Goal: Entertainment & Leisure: Consume media (video, audio)

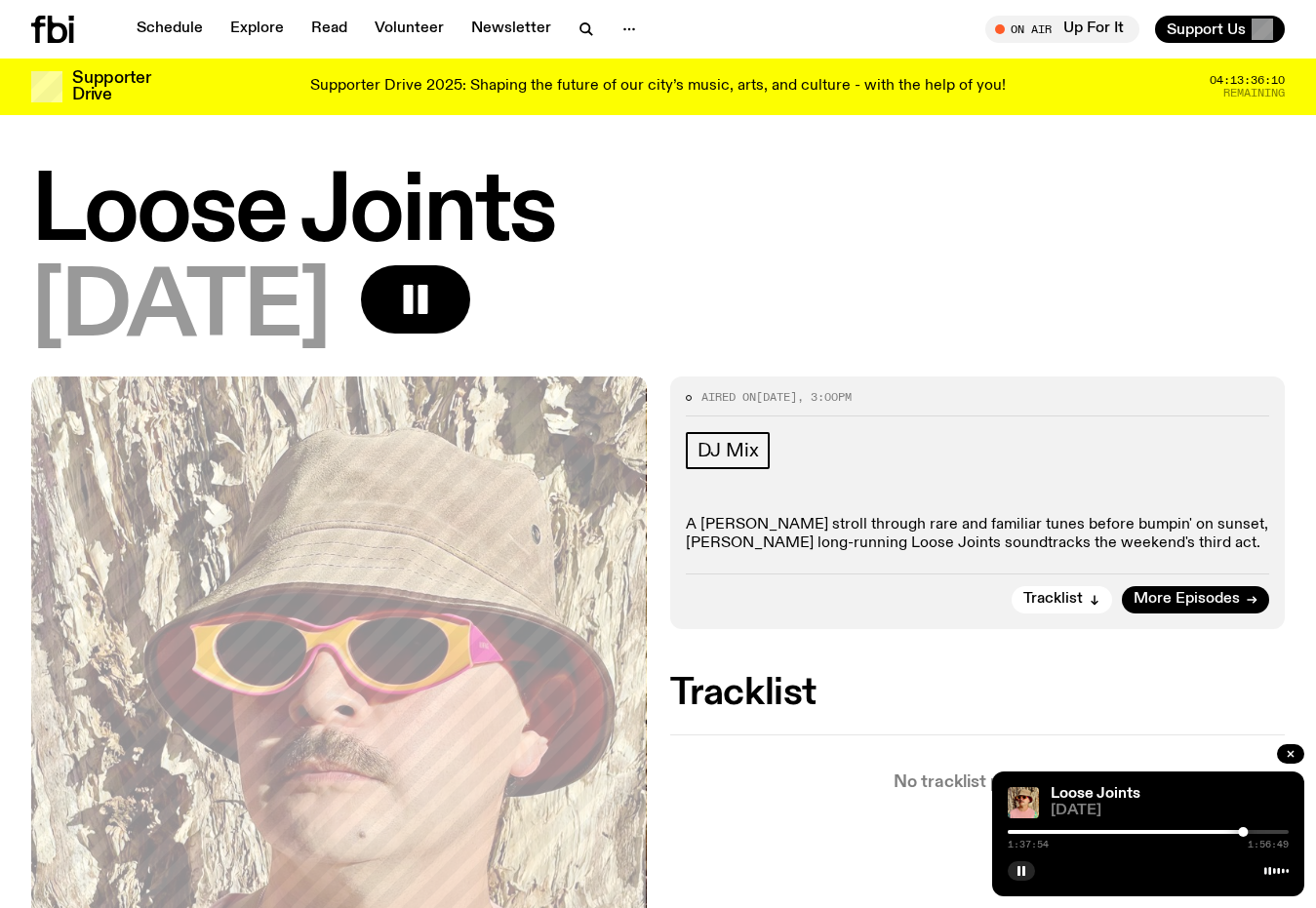
scroll to position [560, 0]
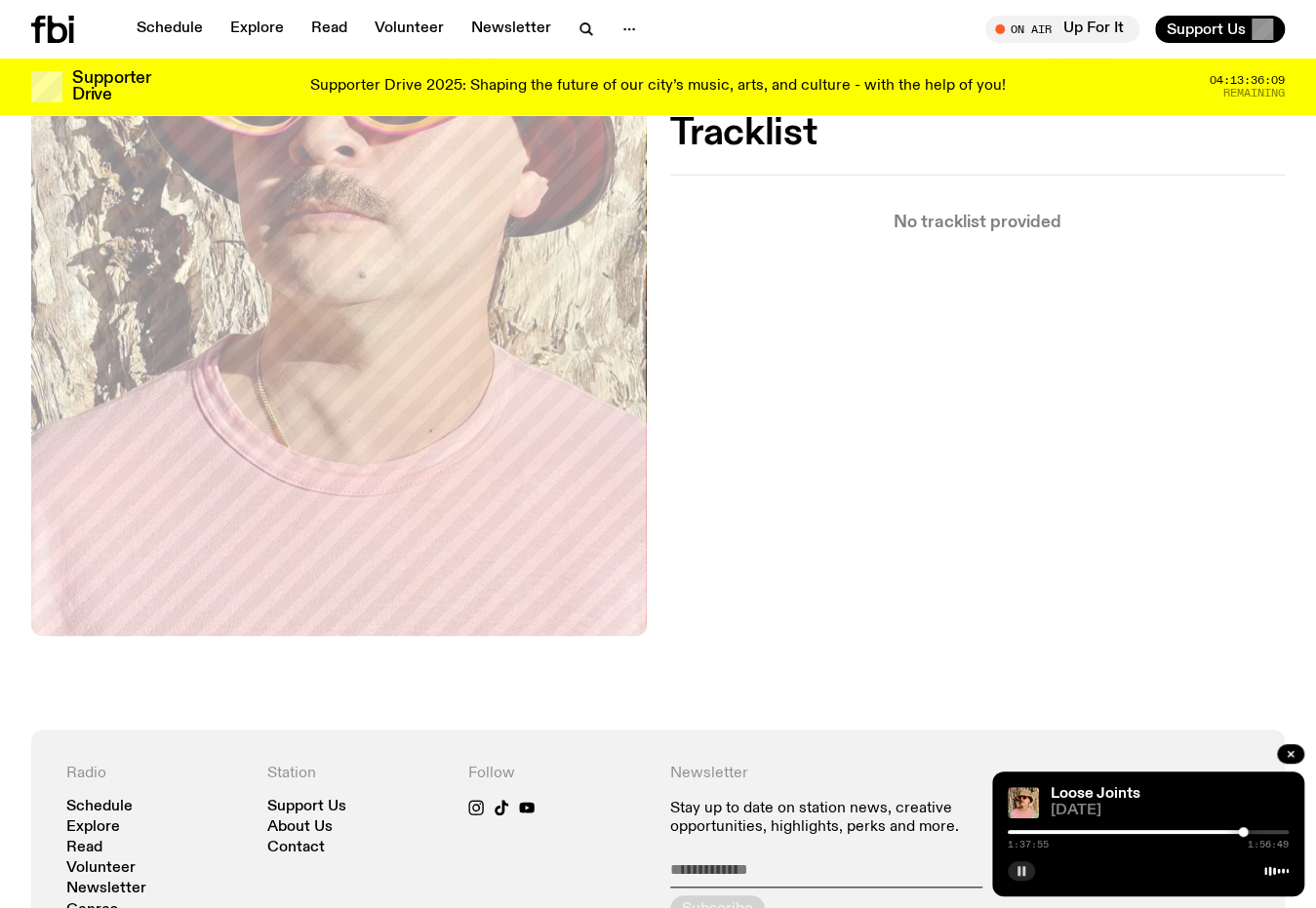
click at [1023, 864] on button "button" at bounding box center [1021, 871] width 27 height 20
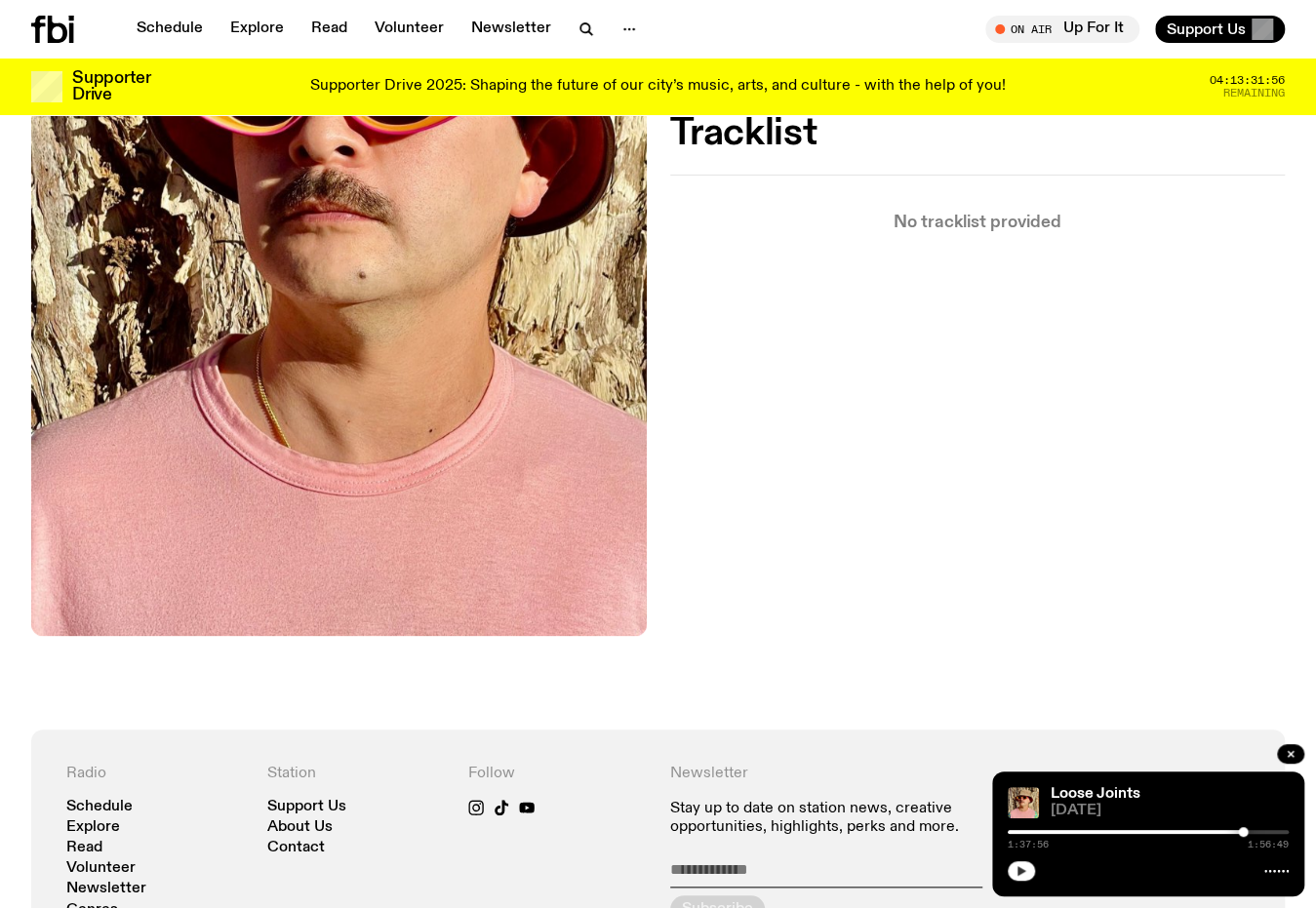
click at [1015, 878] on button "button" at bounding box center [1021, 871] width 27 height 20
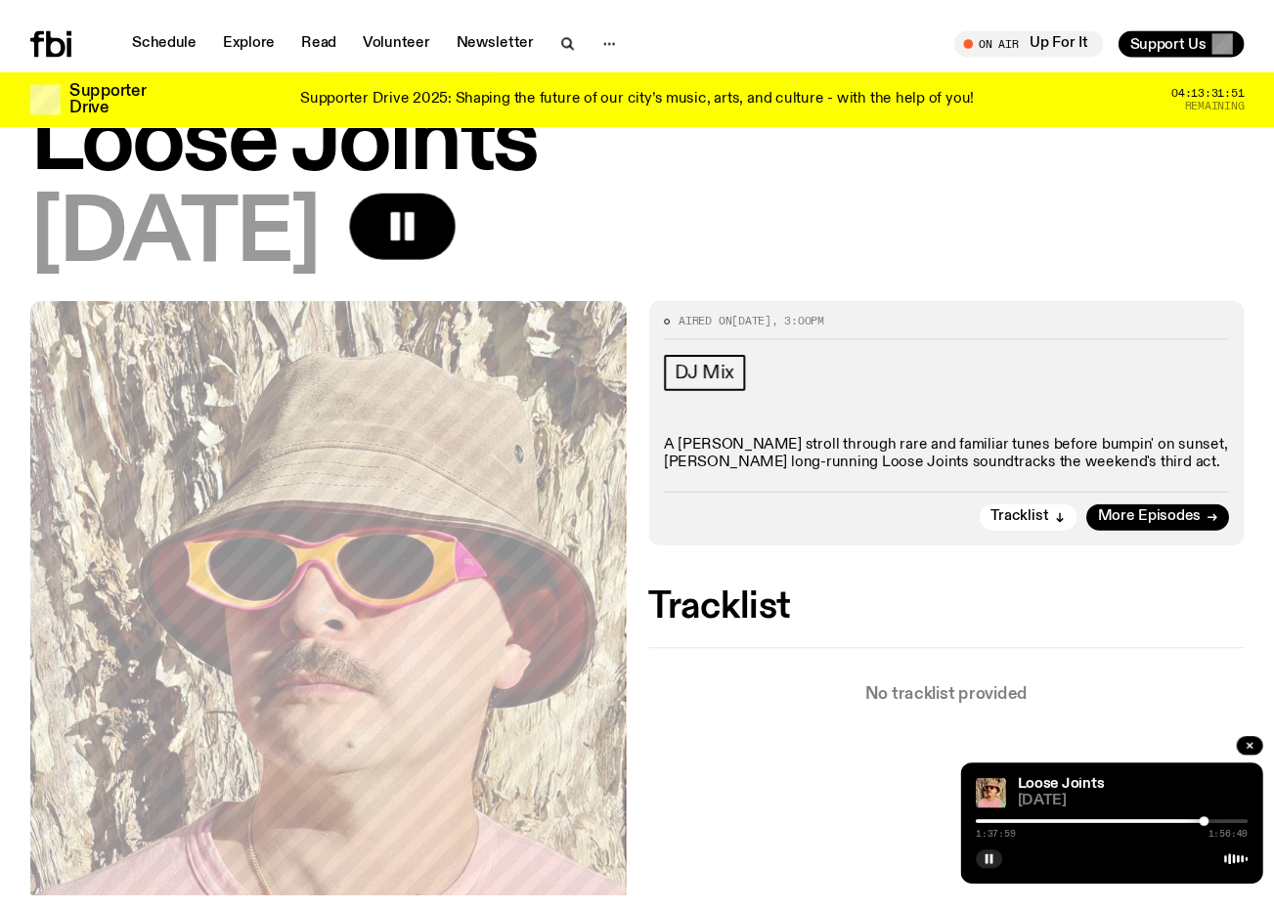
scroll to position [72, 0]
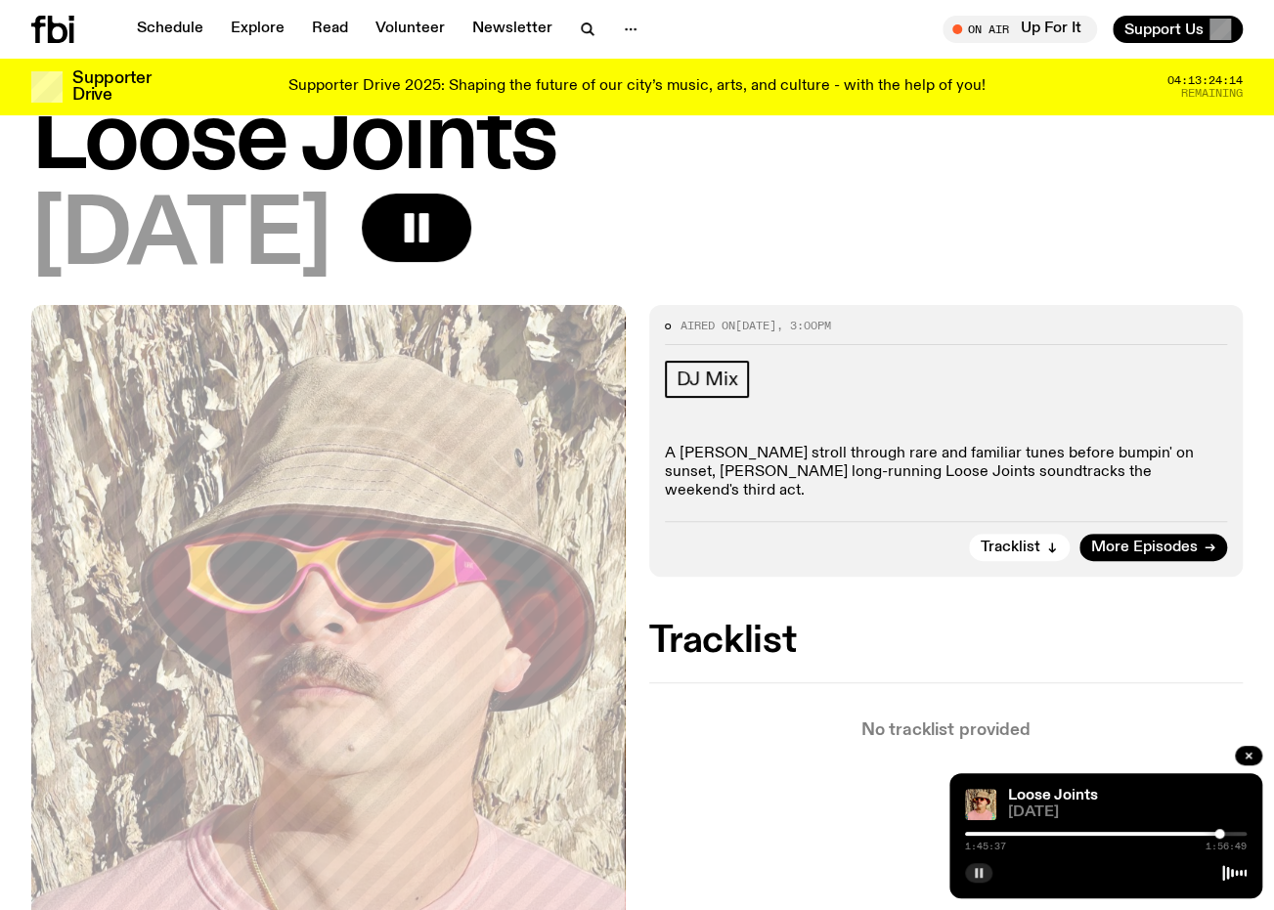
click at [965, 870] on button "button" at bounding box center [978, 873] width 27 height 20
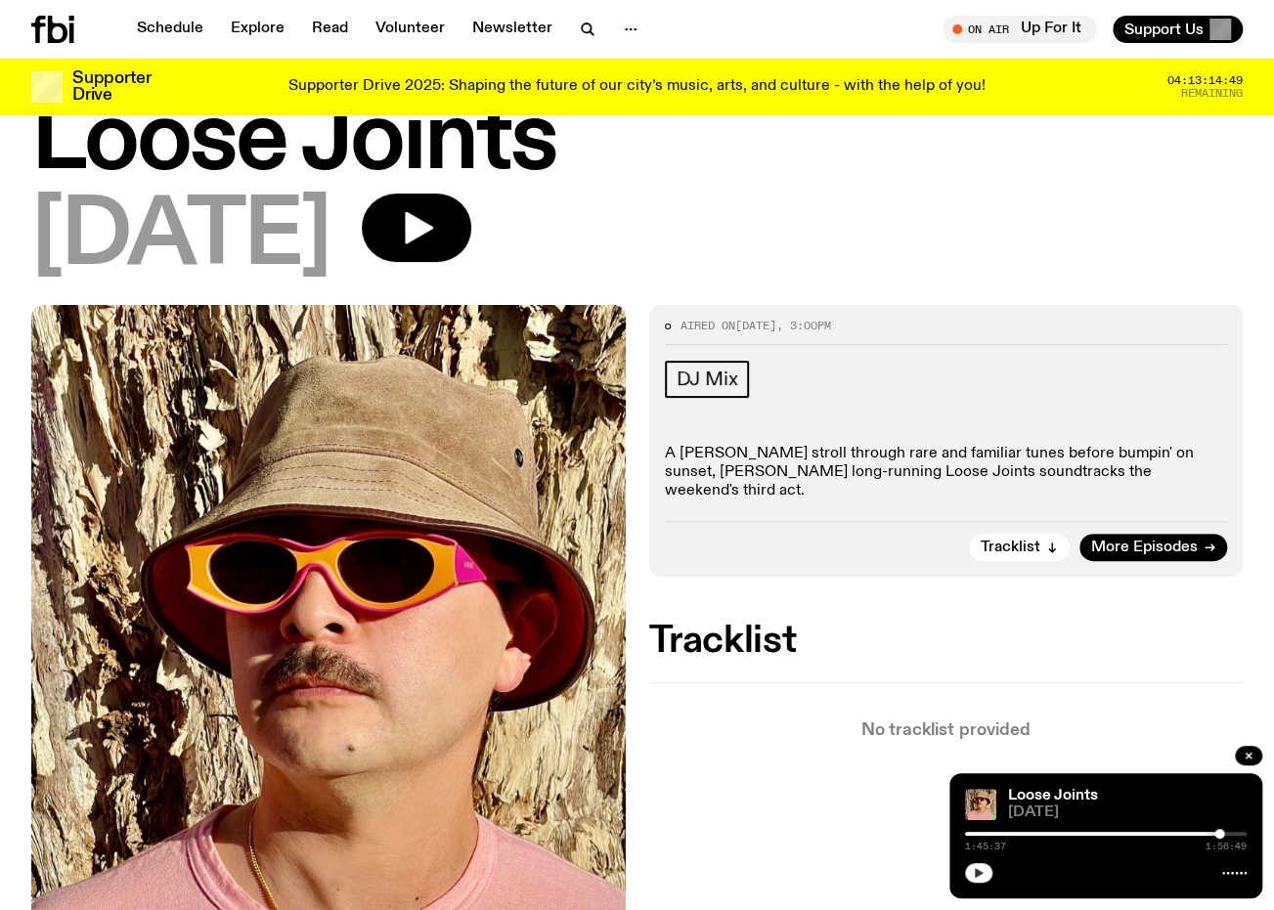
click at [967, 869] on button "button" at bounding box center [978, 873] width 27 height 20
click at [718, 185] on h1 "Loose Joints" at bounding box center [636, 142] width 1211 height 88
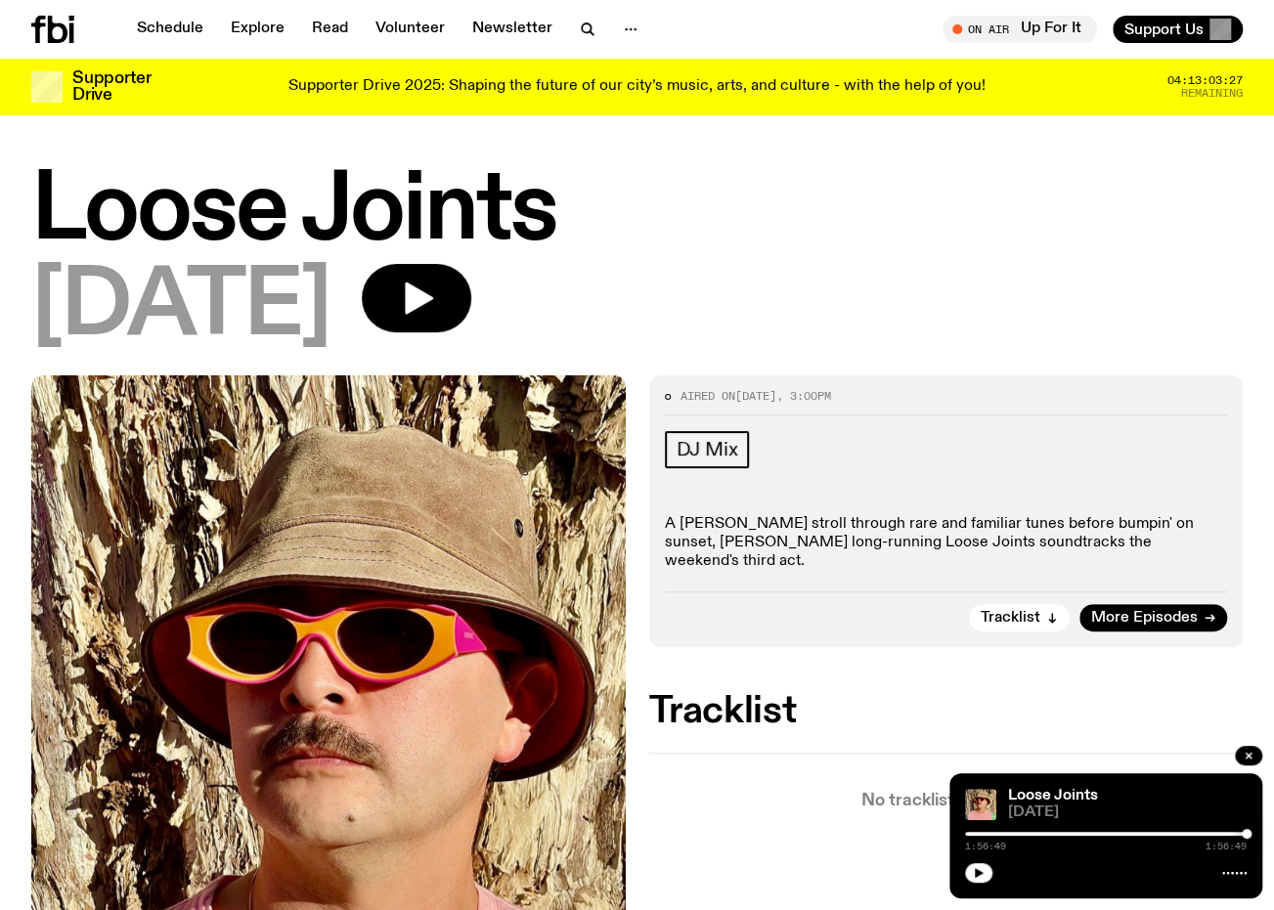
scroll to position [0, 0]
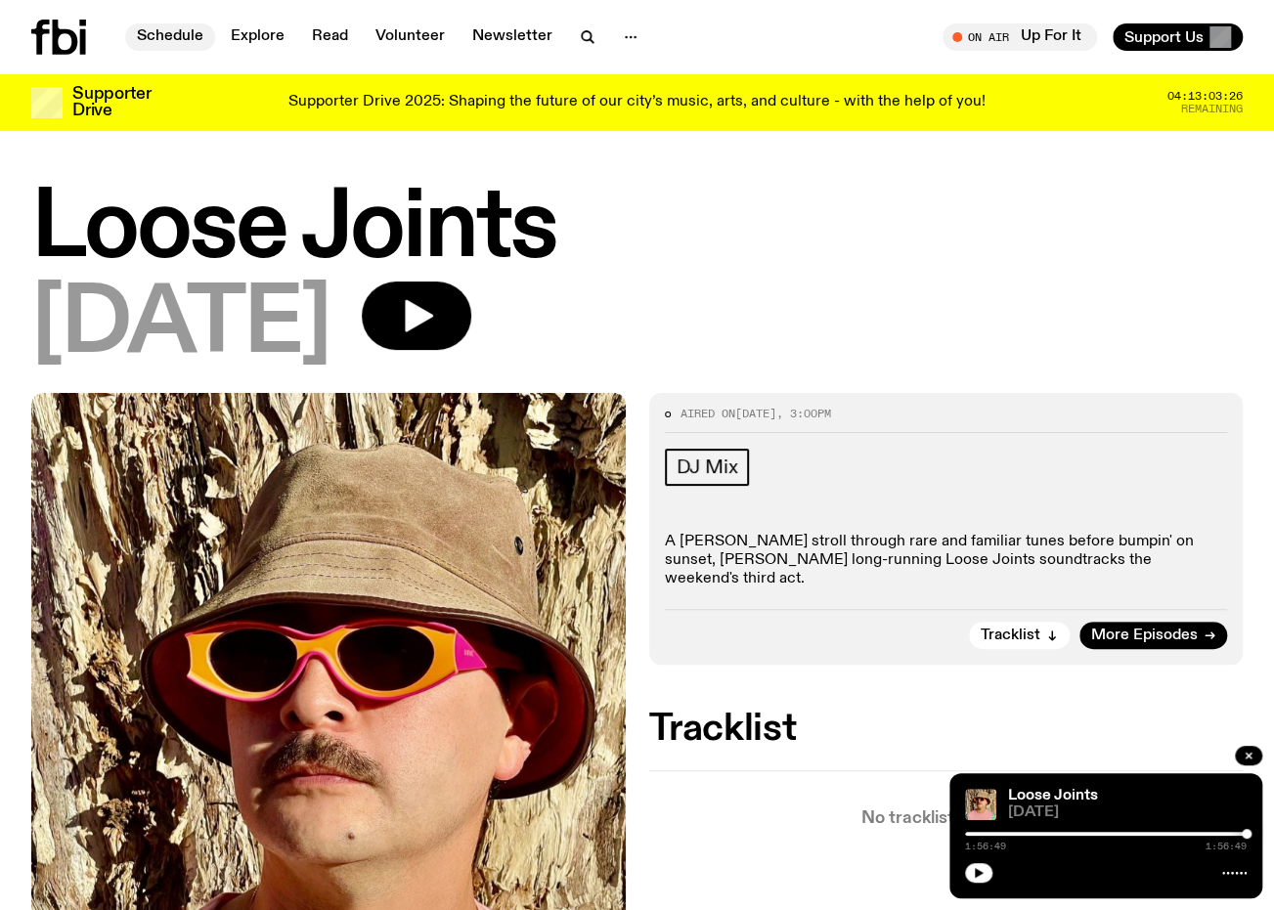
click at [176, 37] on link "Schedule" at bounding box center [170, 36] width 90 height 27
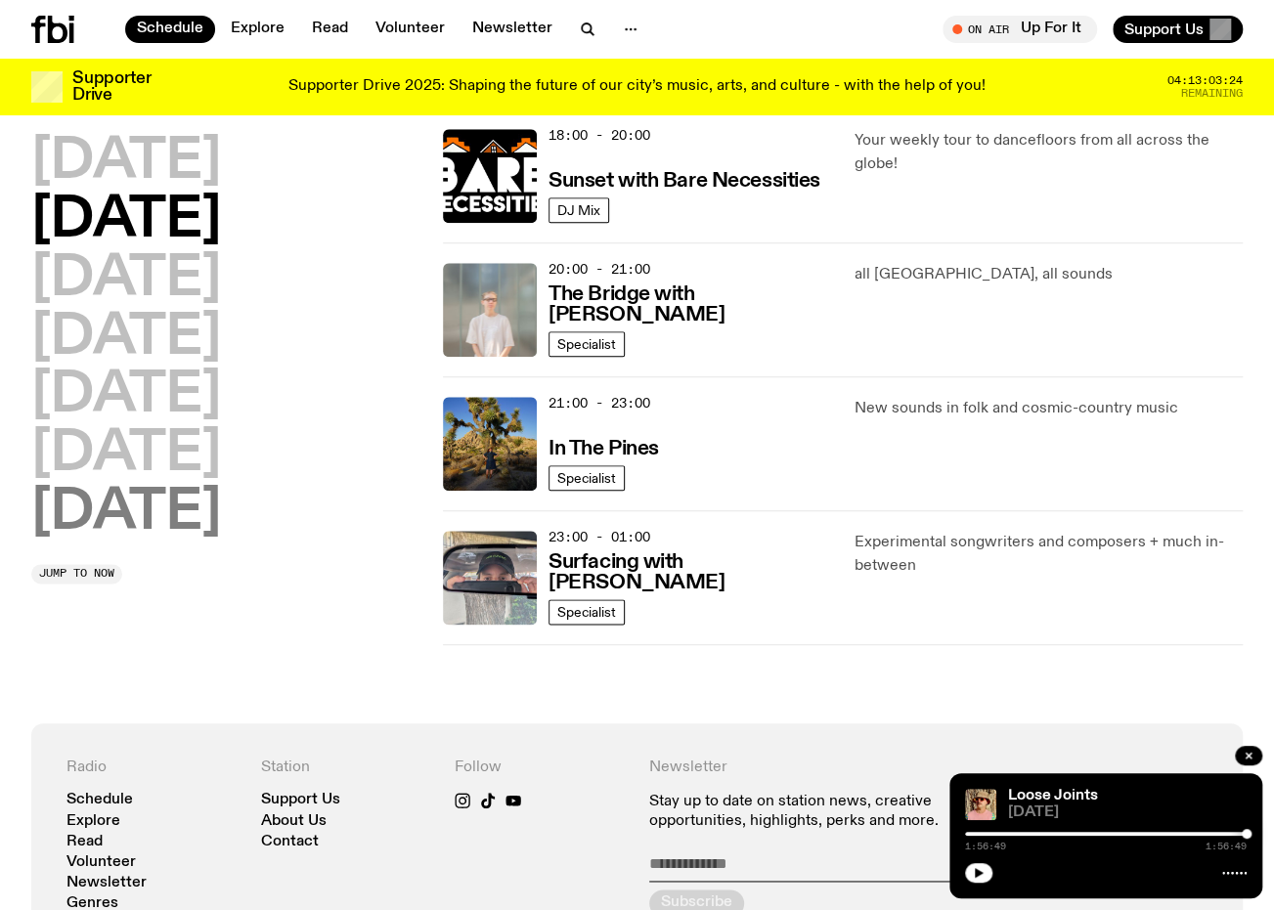
click at [137, 491] on h2 "[DATE]" at bounding box center [126, 513] width 190 height 55
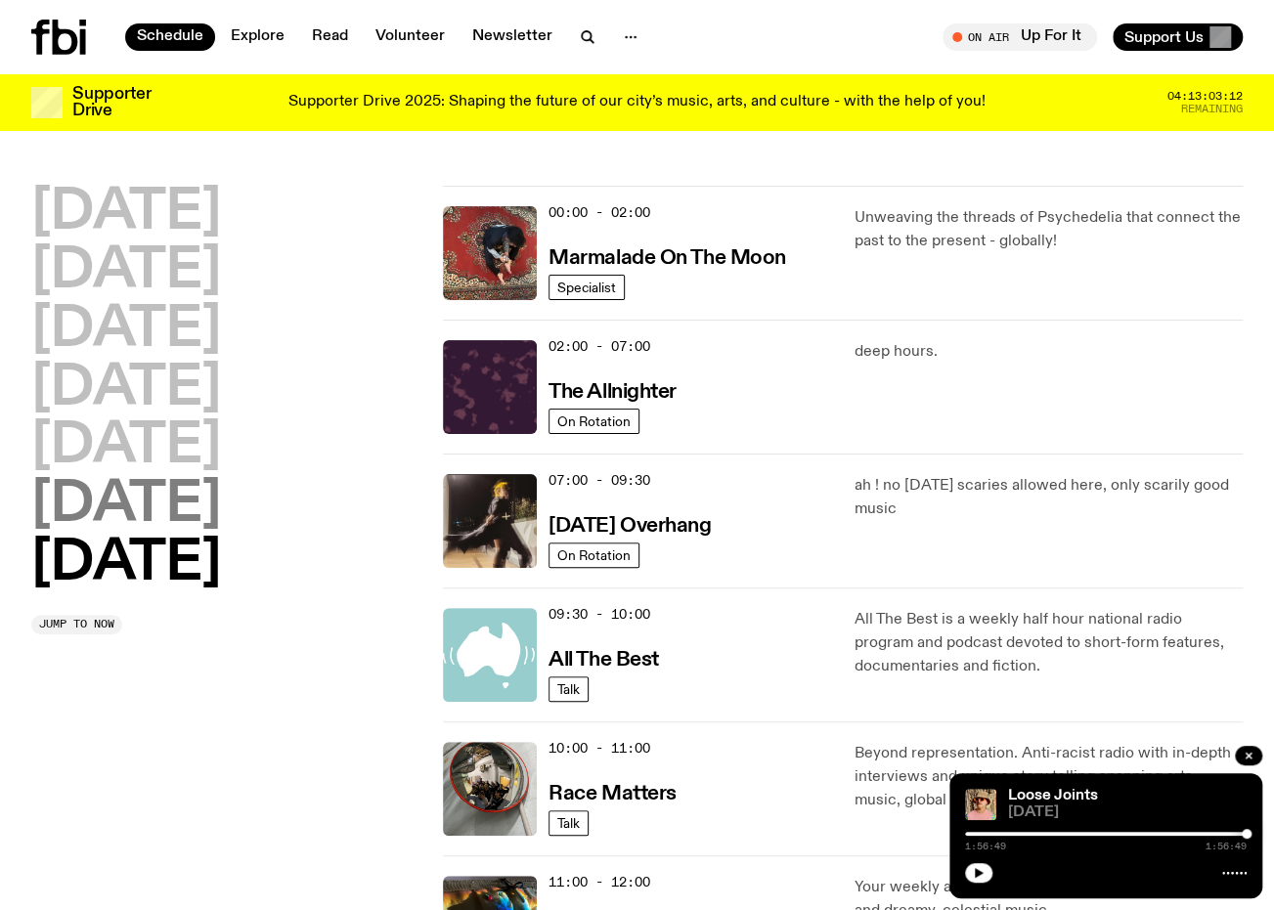
click at [221, 508] on h2 "[DATE]" at bounding box center [126, 505] width 190 height 55
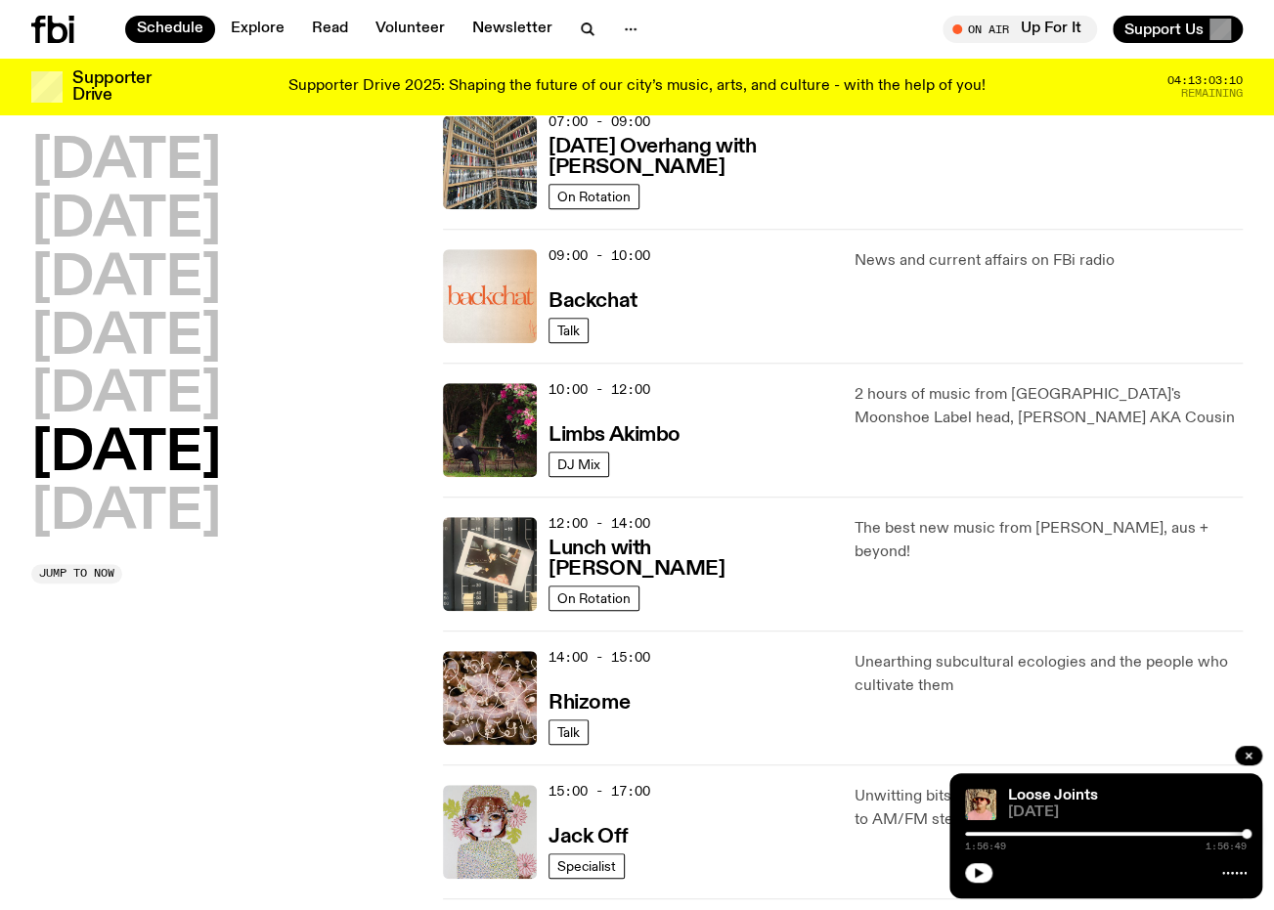
scroll to position [348, 0]
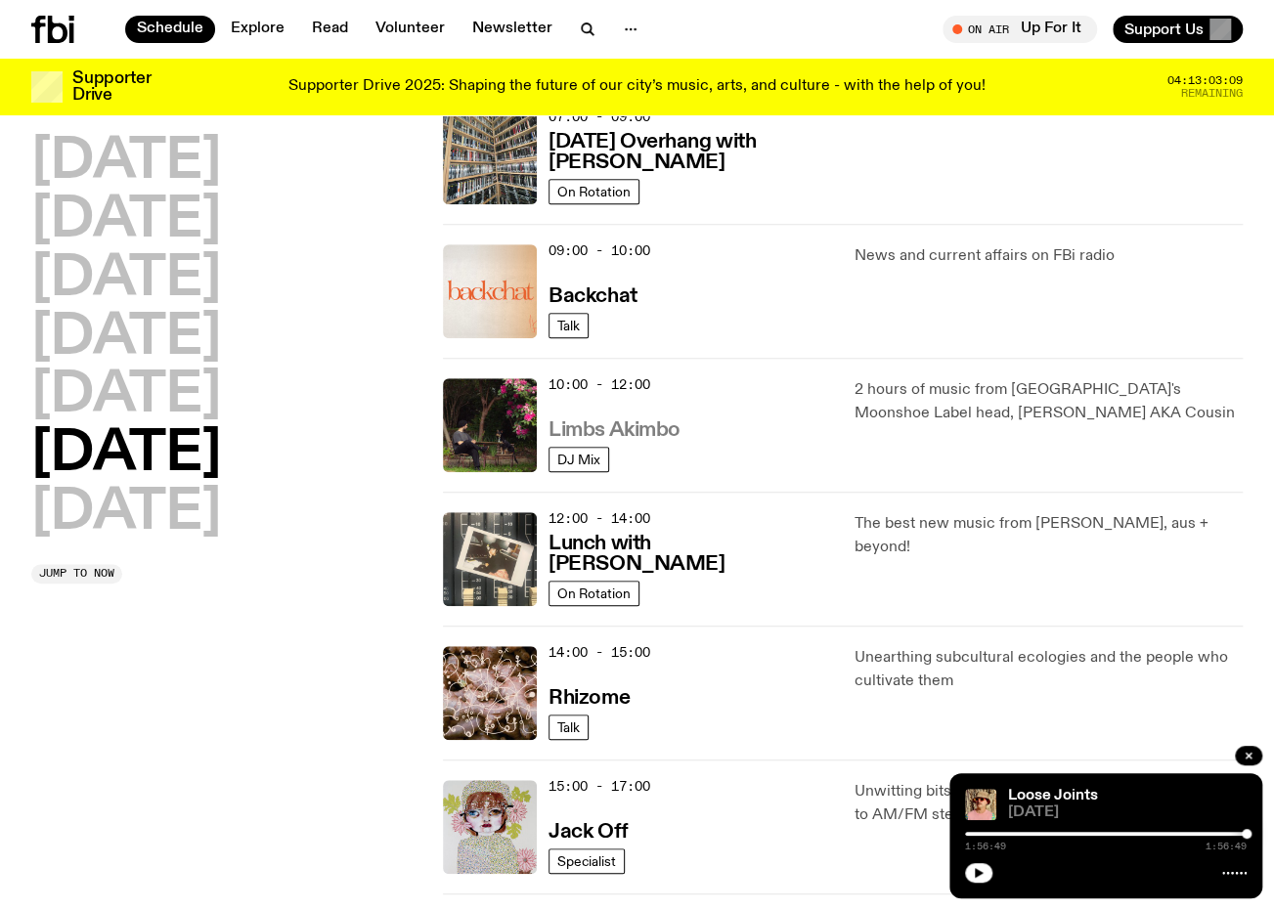
click at [655, 429] on h3 "Limbs Akimbo" at bounding box center [615, 430] width 132 height 21
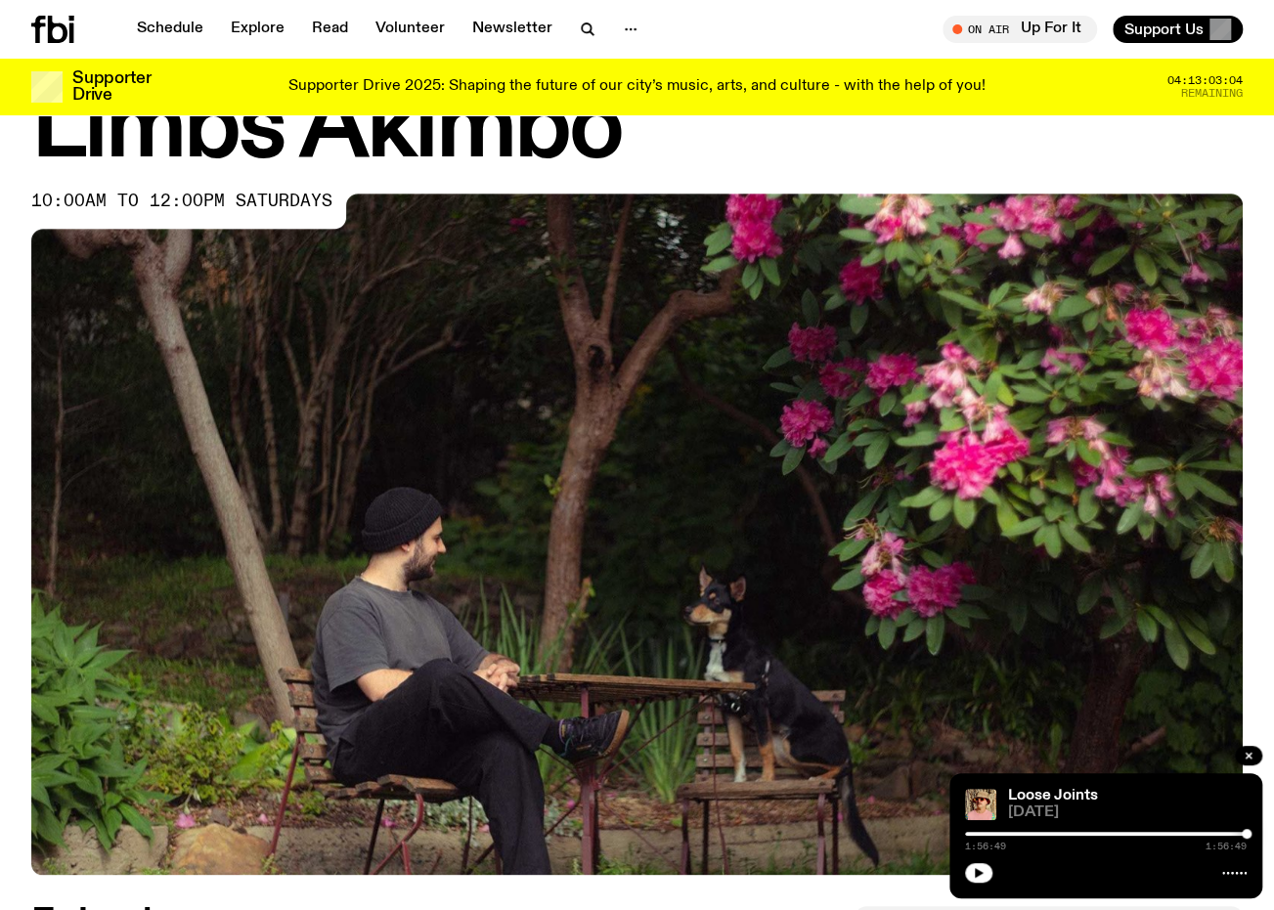
scroll to position [475, 0]
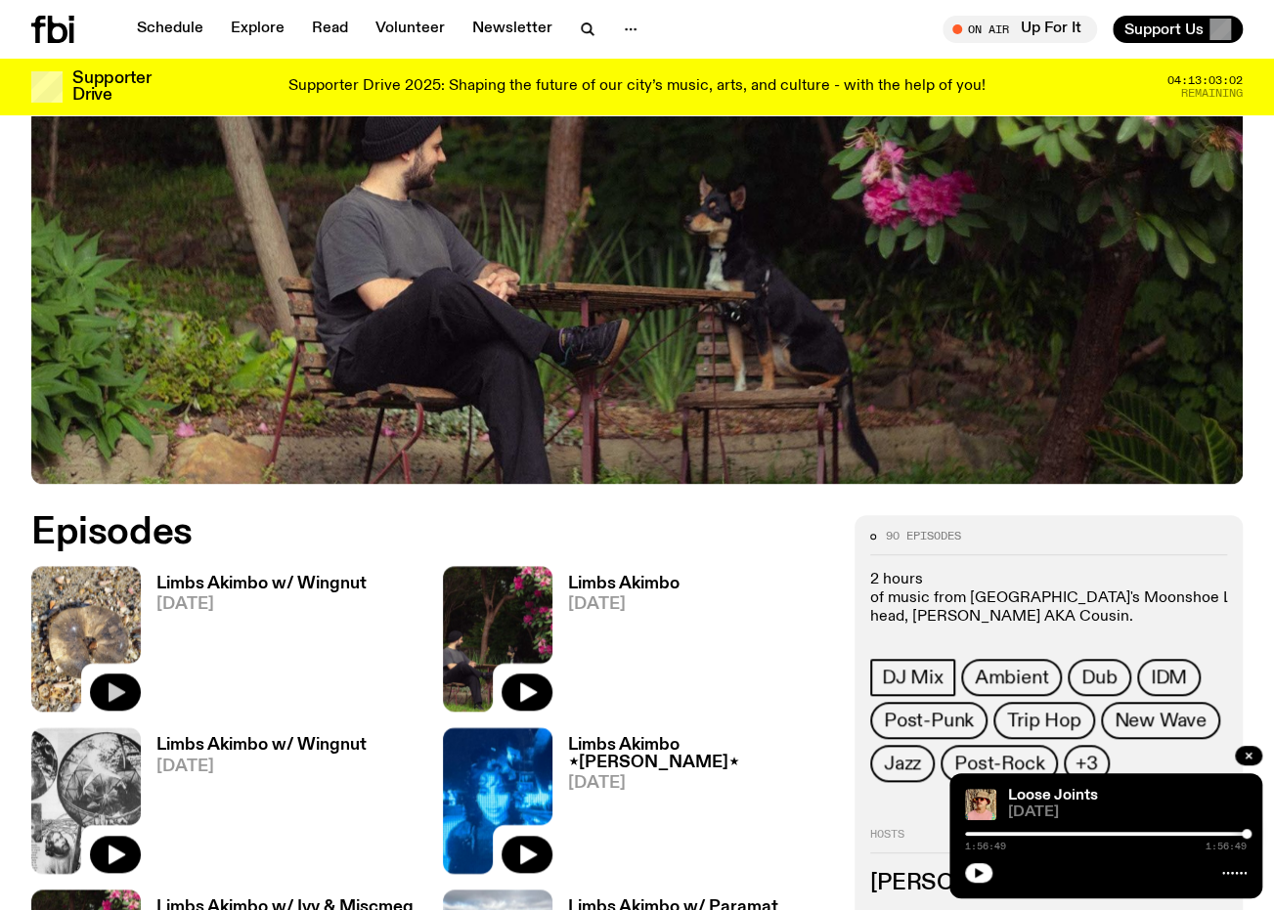
click at [123, 688] on icon "button" at bounding box center [115, 692] width 23 height 23
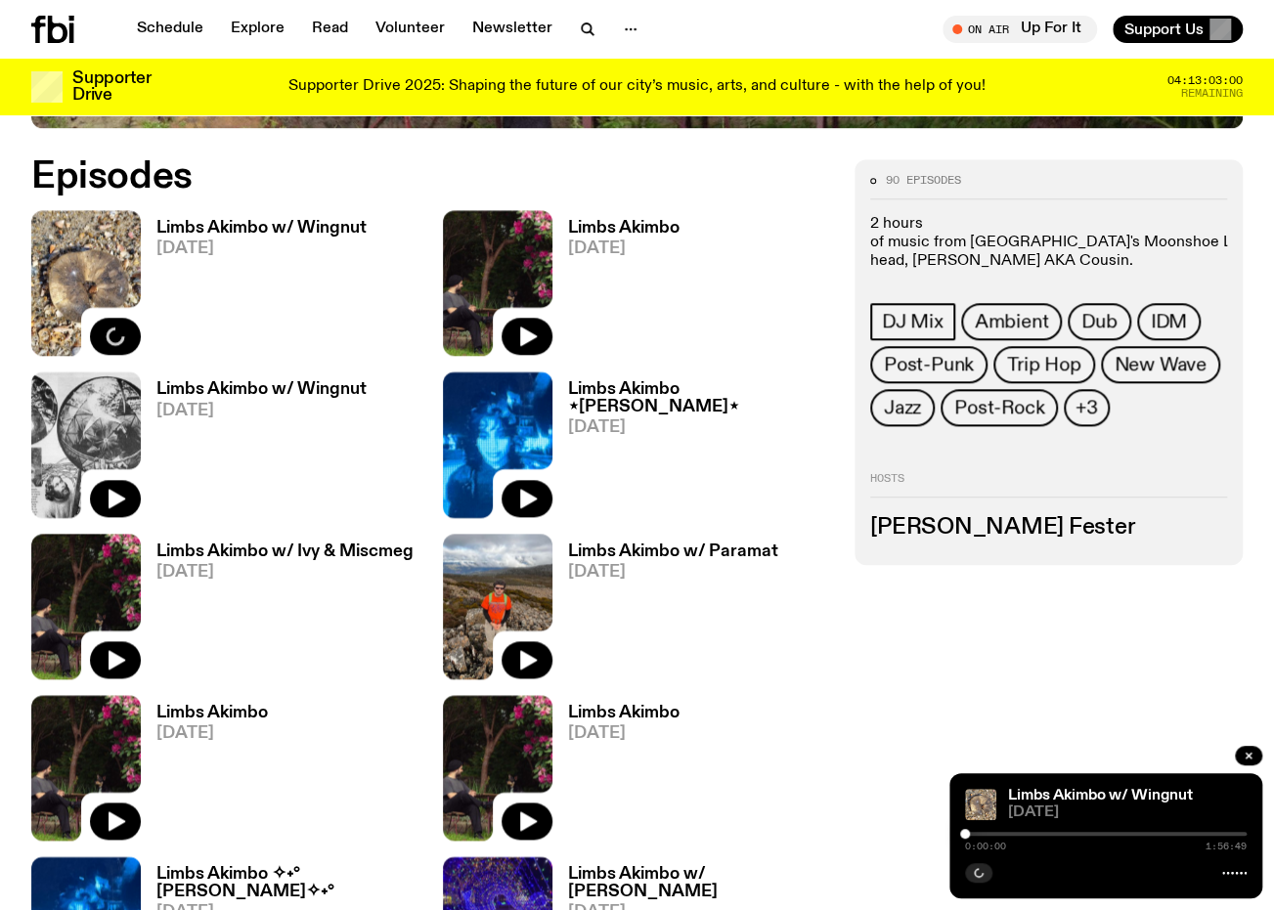
scroll to position [866, 0]
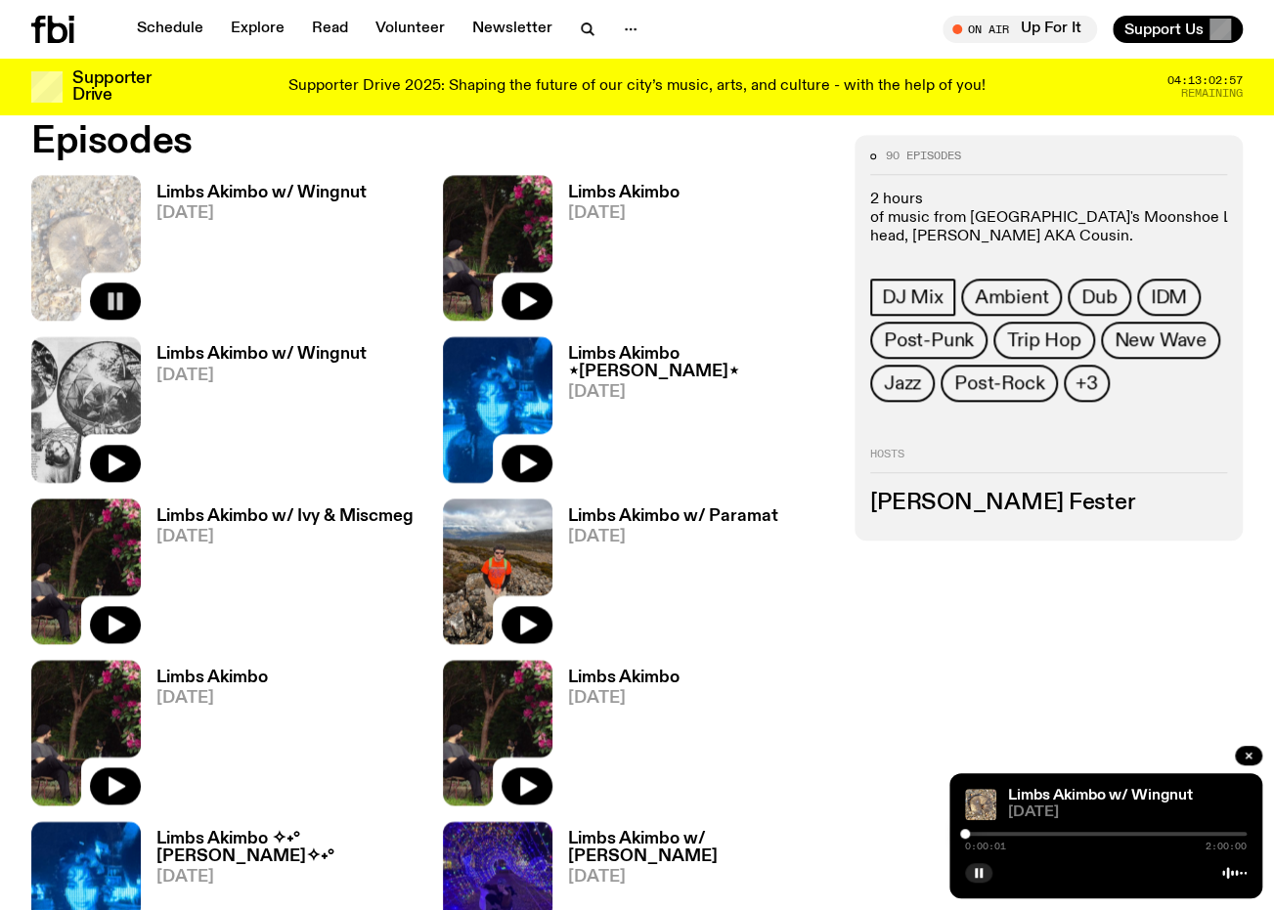
click at [980, 830] on div "0:00:01 2:00:00" at bounding box center [1106, 839] width 282 height 23
click at [981, 840] on div "0:00:01 2:00:00" at bounding box center [1106, 839] width 282 height 23
click at [985, 830] on div "0:00:02 2:00:00" at bounding box center [1106, 839] width 282 height 23
click at [972, 834] on div at bounding box center [1106, 834] width 282 height 4
click at [993, 833] on div at bounding box center [1106, 834] width 282 height 4
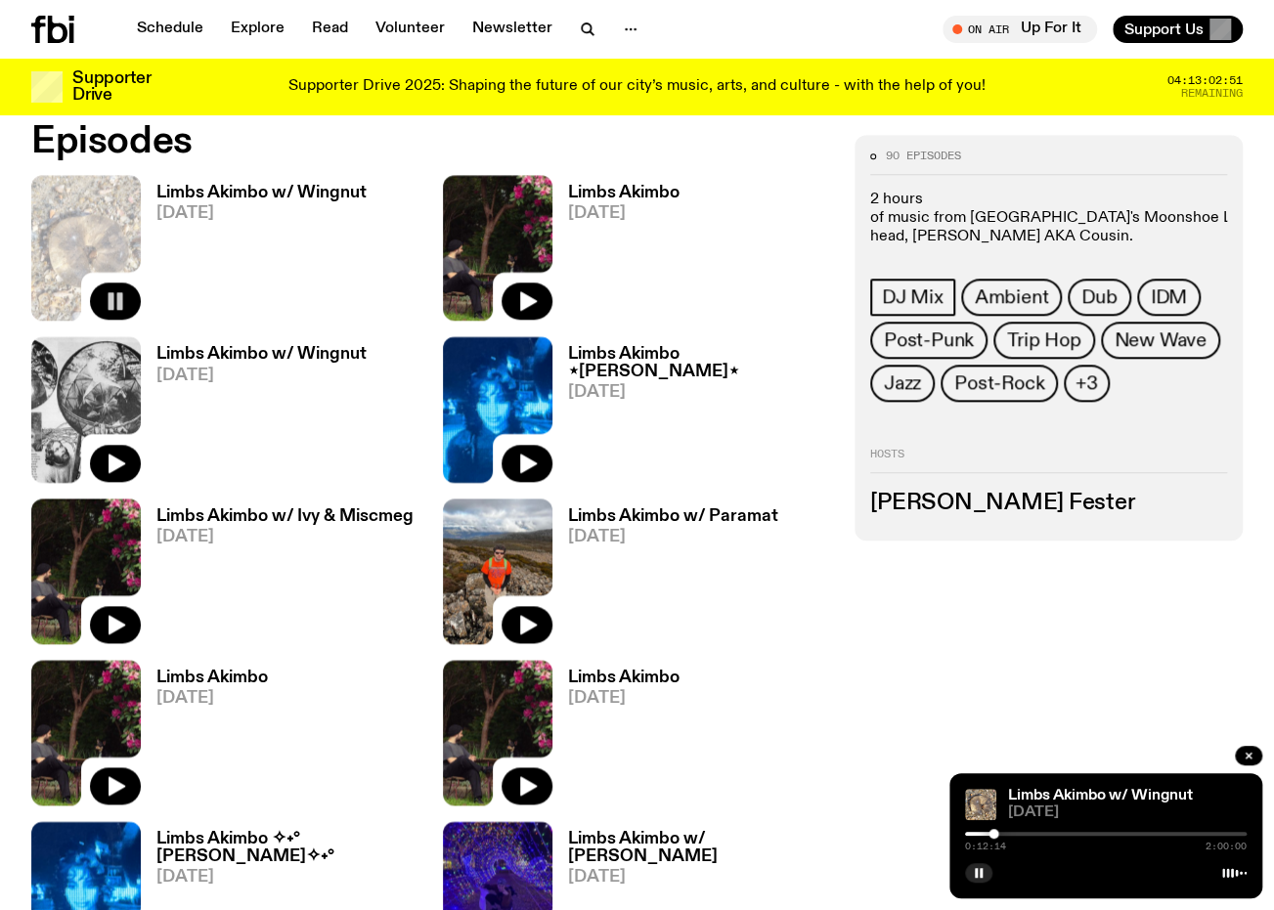
click at [1023, 832] on div at bounding box center [1106, 834] width 282 height 4
click at [1078, 834] on div at bounding box center [1106, 834] width 282 height 4
click at [1086, 834] on div at bounding box center [1106, 834] width 282 height 4
click at [1104, 834] on div at bounding box center [1106, 834] width 282 height 4
click at [1115, 833] on div at bounding box center [1106, 834] width 282 height 4
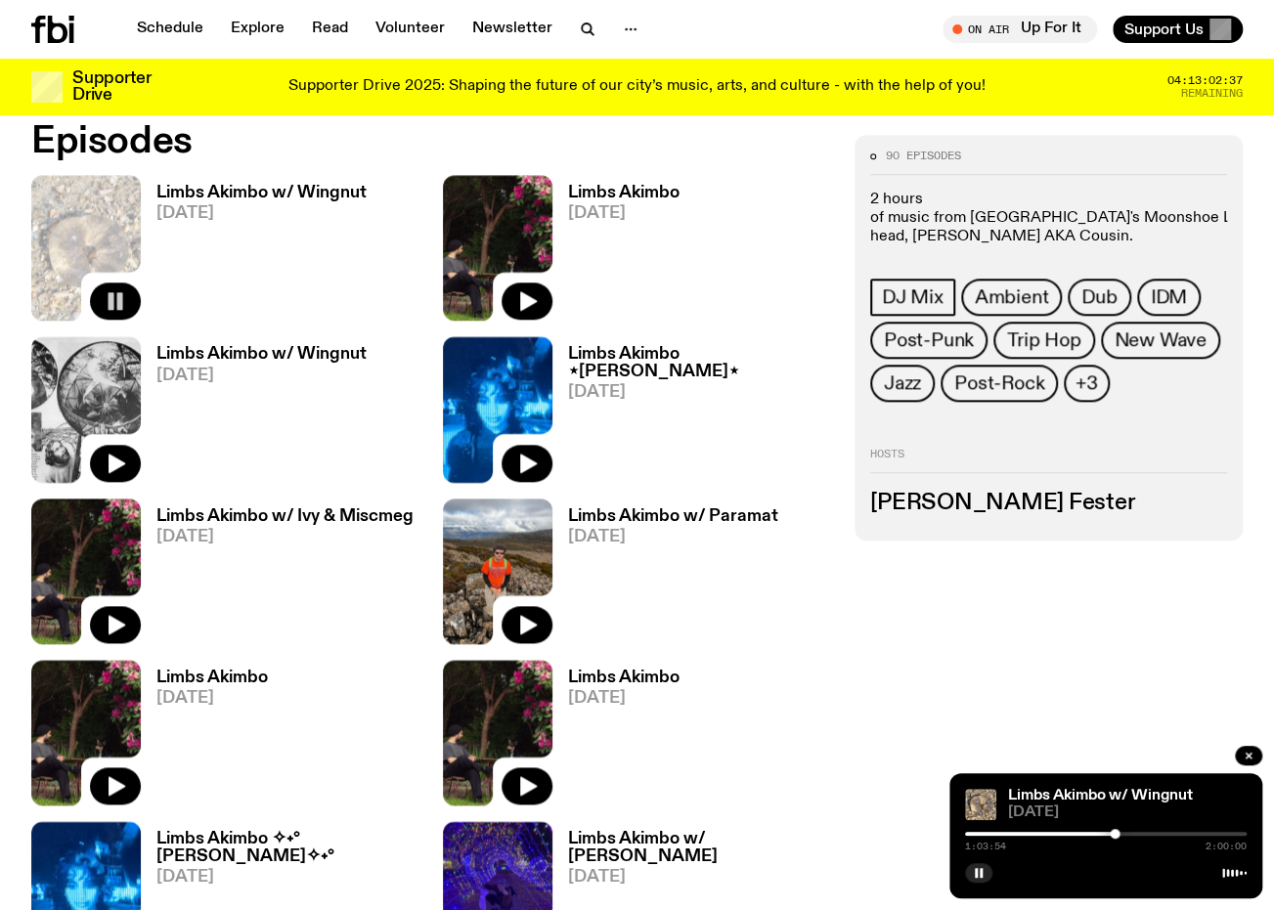
click at [1123, 833] on div at bounding box center [1106, 834] width 282 height 4
click at [1137, 833] on div at bounding box center [1106, 834] width 282 height 4
click at [1154, 833] on div at bounding box center [1106, 834] width 282 height 4
click at [1178, 834] on div at bounding box center [1106, 834] width 282 height 4
click at [977, 874] on icon "button" at bounding box center [979, 873] width 12 height 12
